Goal: Task Accomplishment & Management: Complete application form

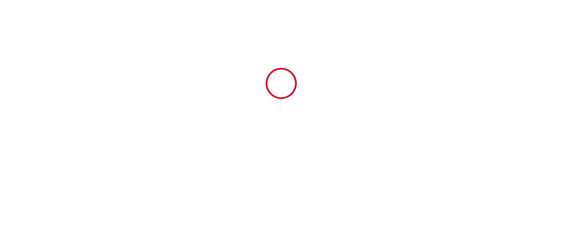
type input "6621804"
type input "SV246 Top Studio cosy Centre RER Métro1 Château"
type input "[STREET_ADDRESS]"
type input "94300"
type input "Vincennes"
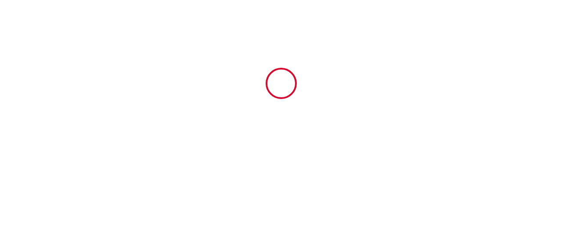
type input "[GEOGRAPHIC_DATA]"
type input "[DATE]"
type input "1"
type input "0"
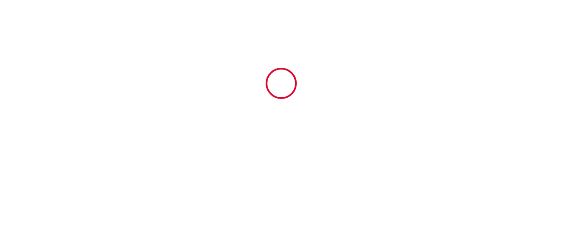
type input "500"
type input "3330"
type input "SARL"
type input "SV24"
type input "[STREET_ADDRESS]"
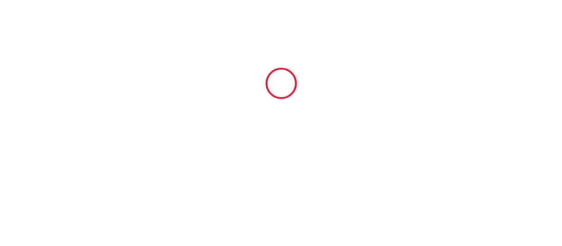
type input "75001"
type input "[GEOGRAPHIC_DATA]"
type input "[EMAIL_ADDRESS][DOMAIN_NAME]"
type input "[PERSON_NAME]"
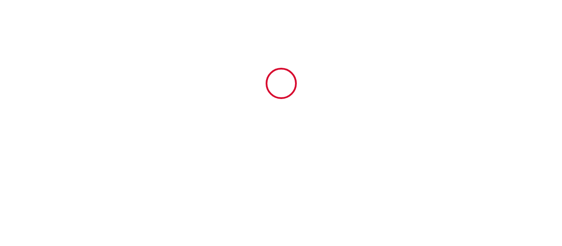
type input "[PERSON_NAME]"
type input "[EMAIL_ADDRESS][DOMAIN_NAME]"
type input "[PHONE_NUMBER]"
select select
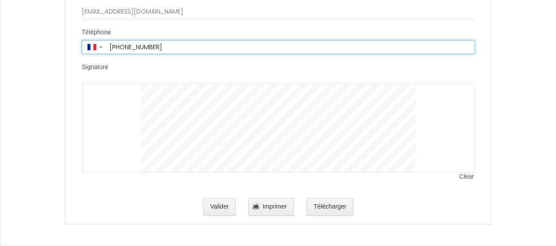
scroll to position [1762, 0]
